Goal: Navigation & Orientation: Find specific page/section

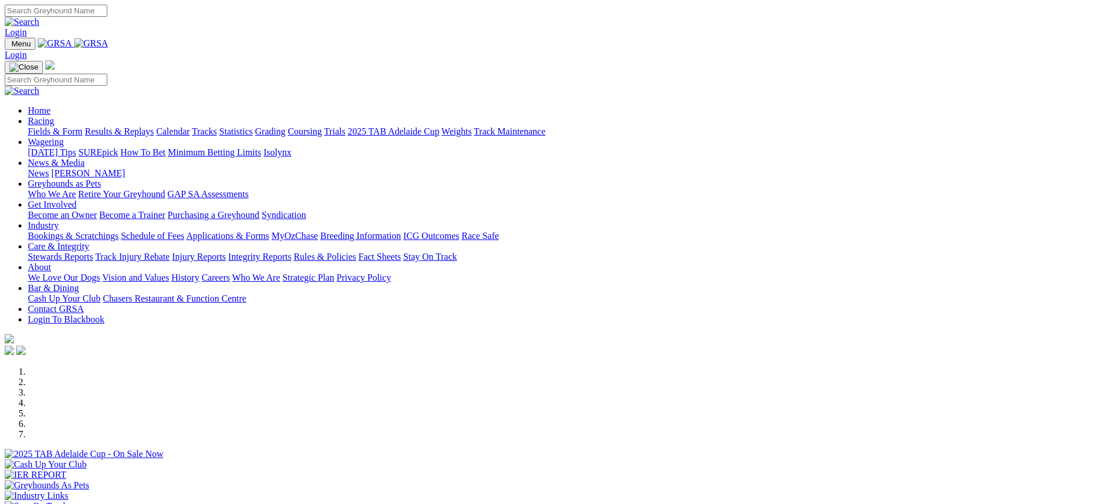
scroll to position [12, 0]
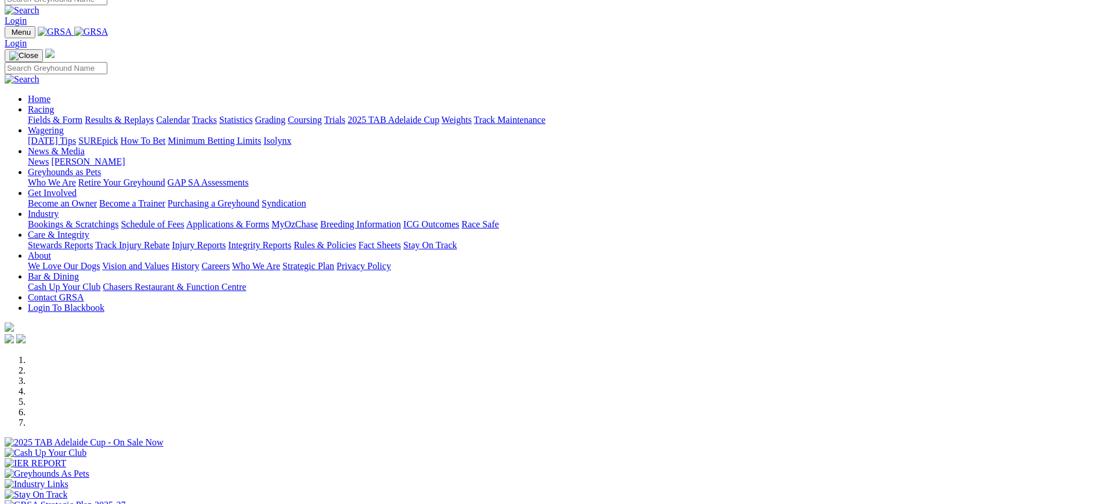
click at [49, 157] on link "News" at bounding box center [38, 162] width 21 height 10
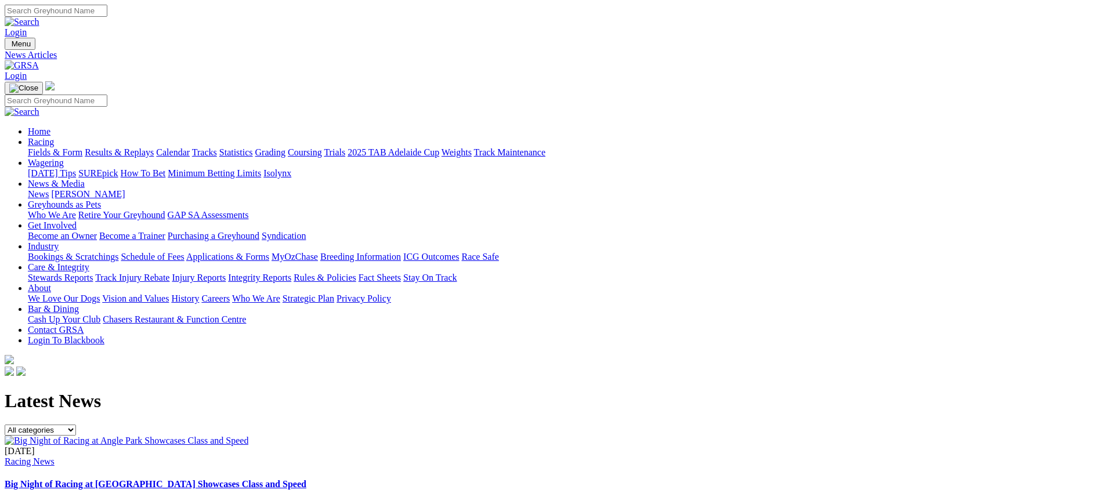
click at [39, 60] on img at bounding box center [22, 65] width 34 height 10
